Goal: Communication & Community: Answer question/provide support

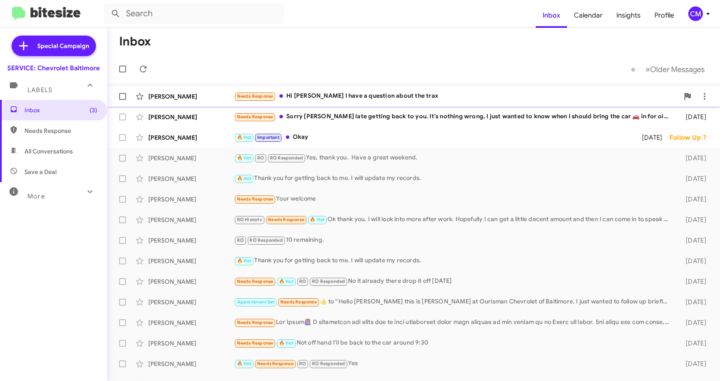
click at [300, 98] on div "Needs Response Hi [PERSON_NAME] I have a question about the trax" at bounding box center [456, 96] width 445 height 10
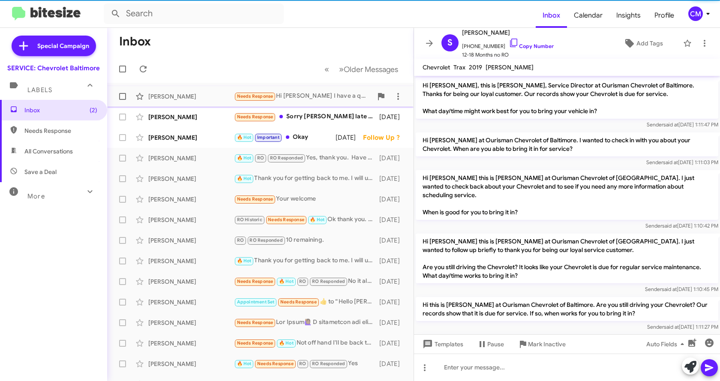
scroll to position [371, 0]
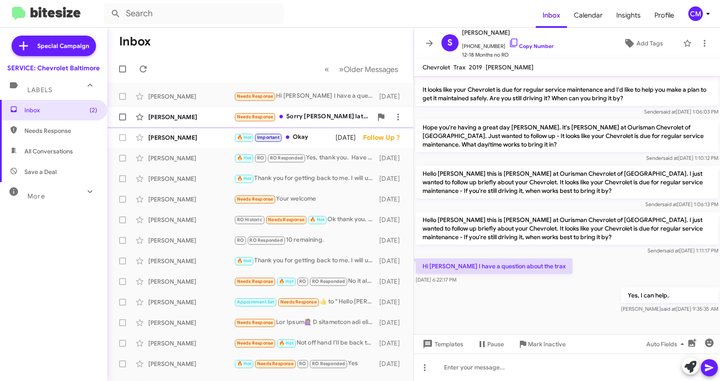
click at [307, 116] on div "Needs Response Sorry Iam late getting back to you. It's nothing wrong, I just w…" at bounding box center [303, 117] width 138 height 10
